Goal: Find contact information

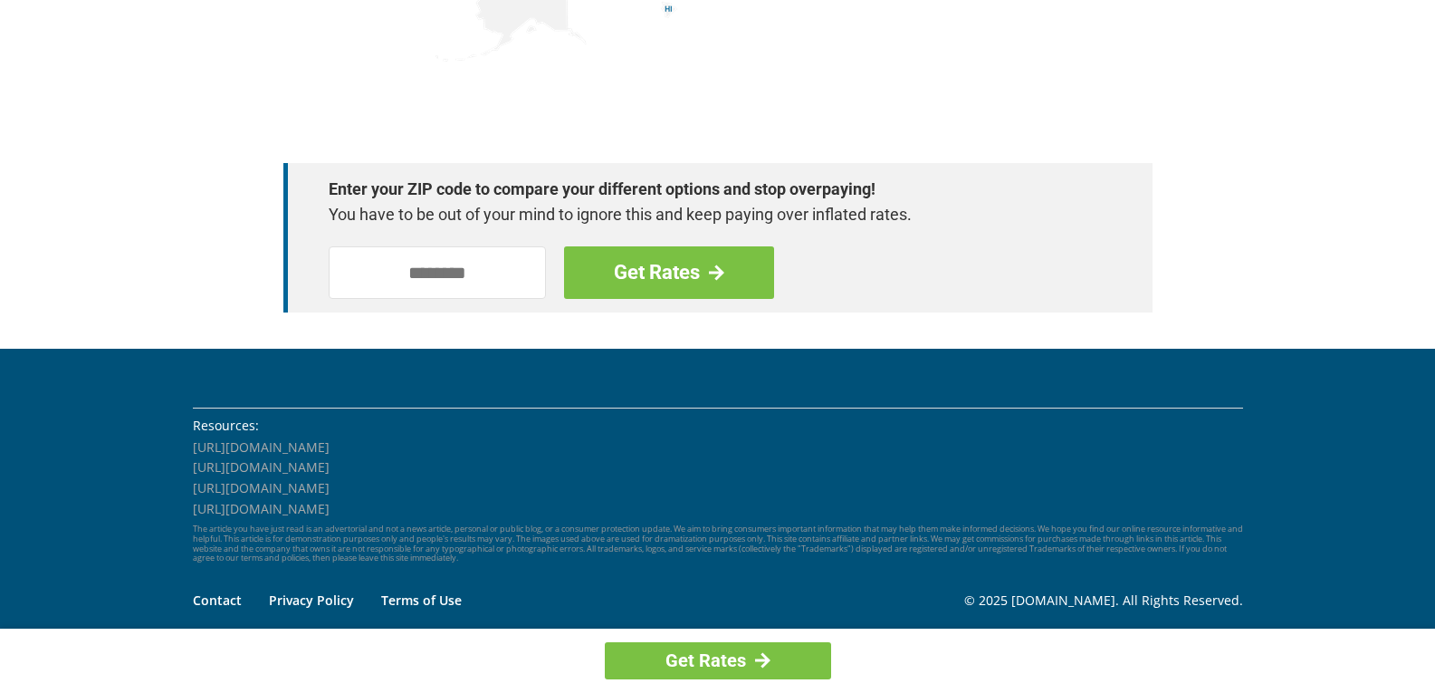
scroll to position [2617, 0]
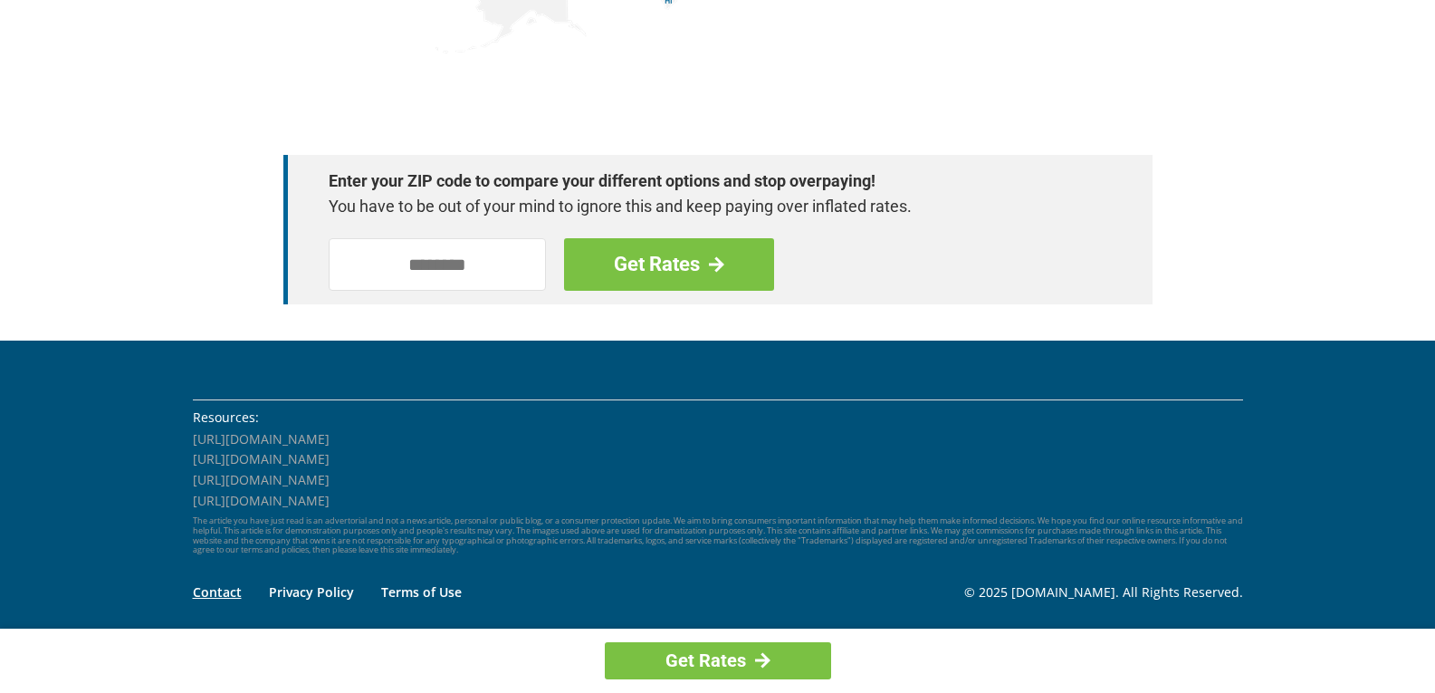
click at [212, 585] on link "Contact" at bounding box center [217, 591] width 49 height 17
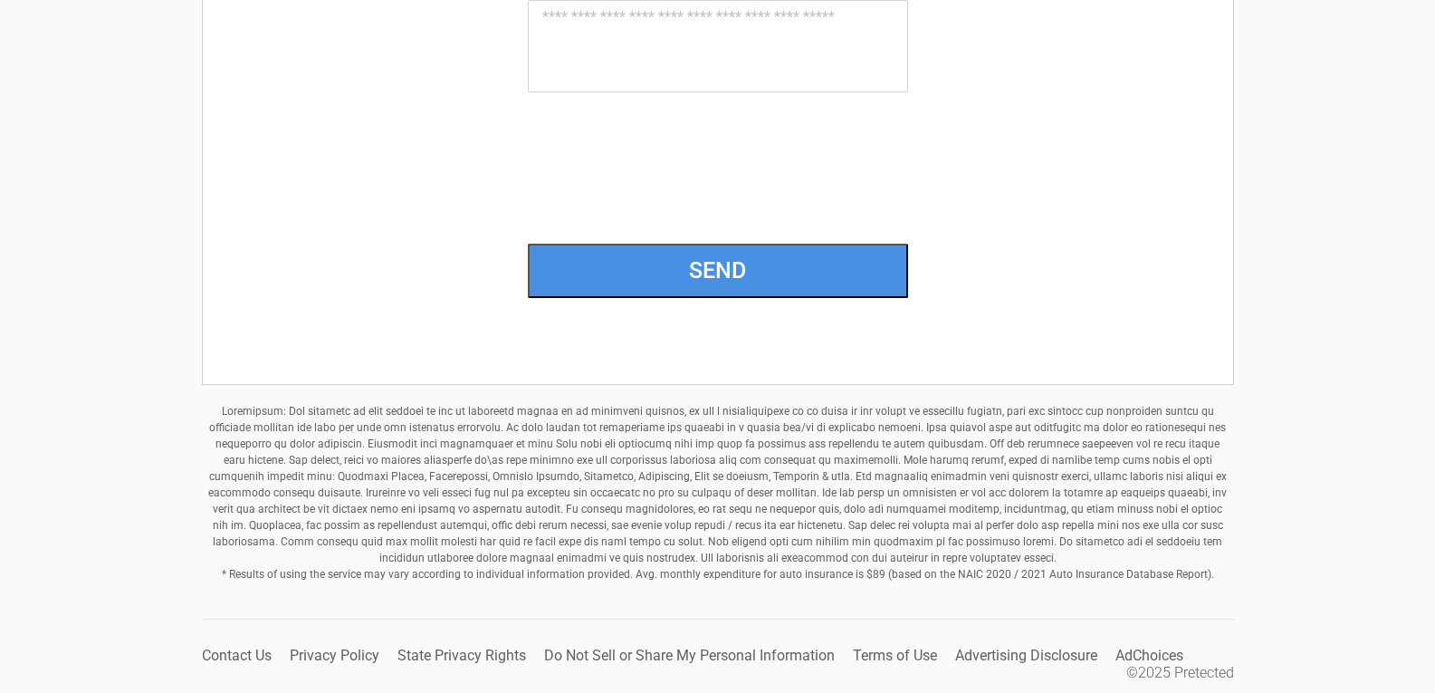
scroll to position [601, 0]
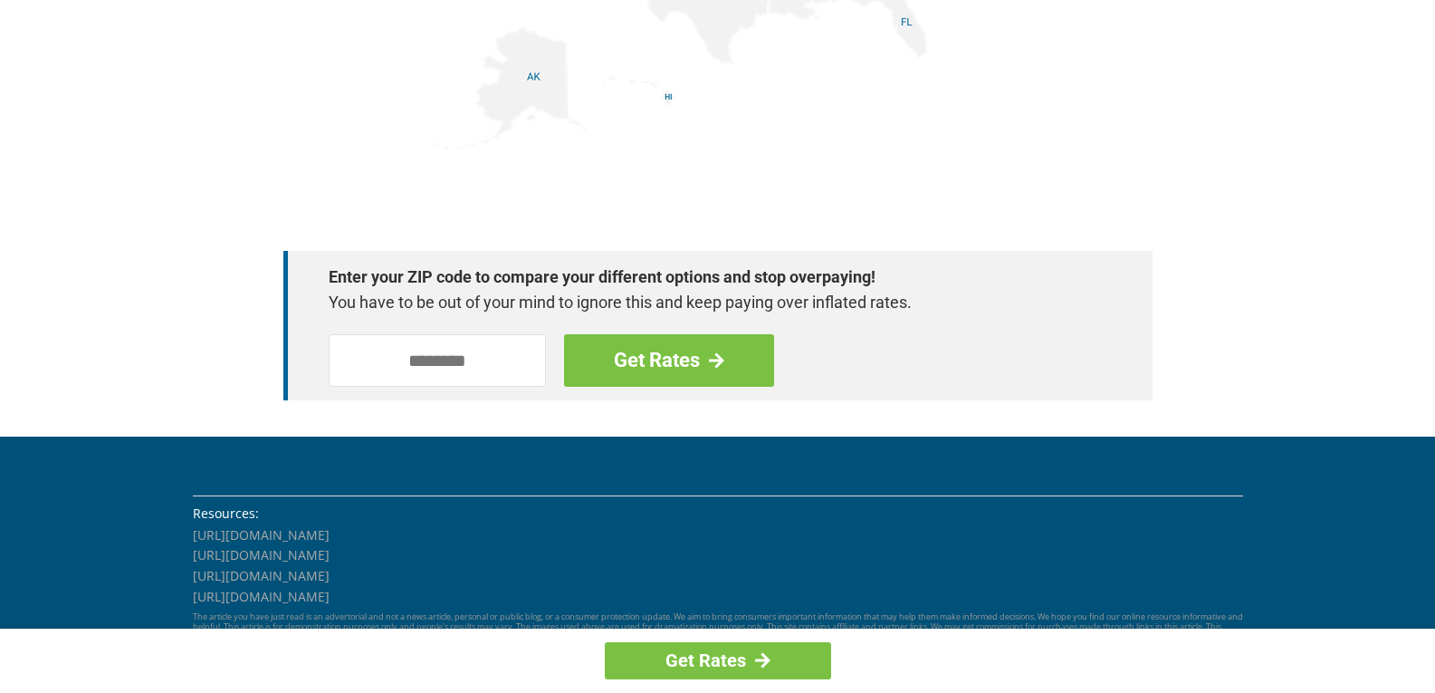
scroll to position [2617, 0]
